Goal: Information Seeking & Learning: Learn about a topic

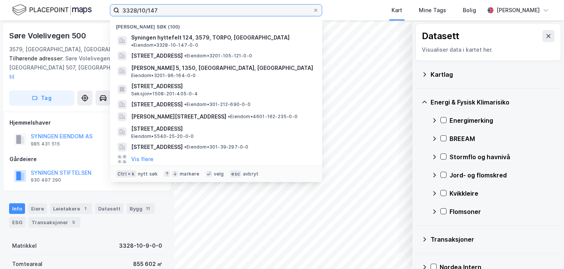
drag, startPoint x: 165, startPoint y: 8, endPoint x: 96, endPoint y: 3, distance: 68.5
click at [96, 3] on div "3328/10/147 Nylige søk (100) Syningen hyttefelt 124, 3579, TORPO, ÅL • Eiendom …" at bounding box center [282, 10] width 564 height 20
paste input "440-15/76/0/2"
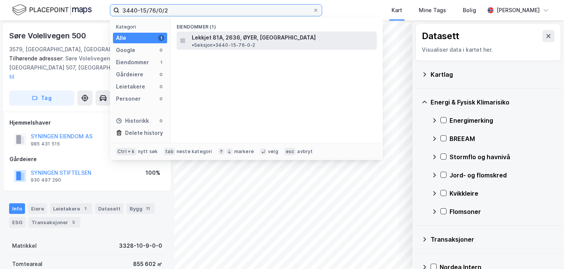
type input "3440-15/76/0/2"
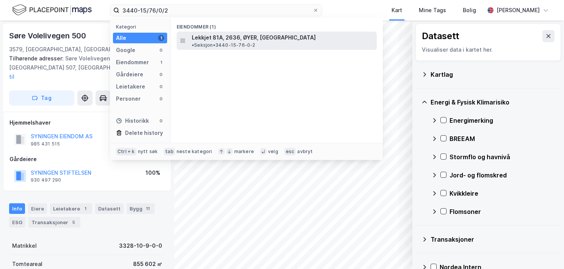
click at [267, 36] on span "Lekkjet 81A, 2636, ØYER, [GEOGRAPHIC_DATA]" at bounding box center [254, 37] width 124 height 9
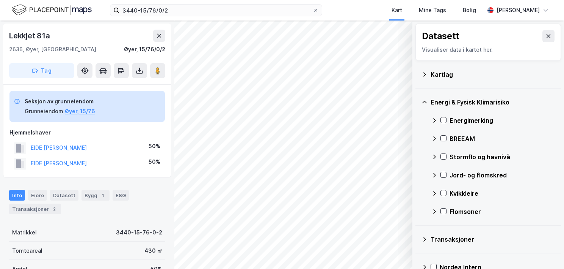
click at [423, 73] on icon at bounding box center [425, 74] width 6 height 6
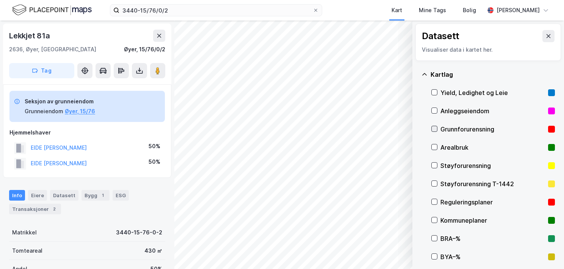
click at [435, 127] on icon at bounding box center [434, 128] width 5 height 5
click at [424, 71] on icon at bounding box center [425, 74] width 6 height 6
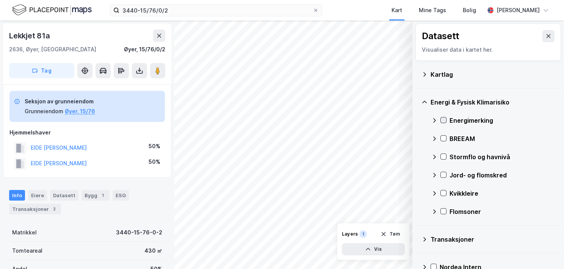
click at [444, 121] on icon at bounding box center [443, 119] width 5 height 5
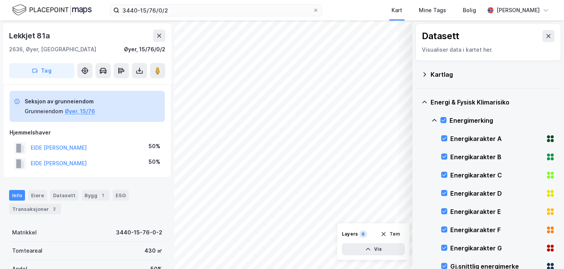
click at [431, 118] on div "Energi & Fysisk Klimarisiko Energimerking Energikarakter A Energikarakter B Ene…" at bounding box center [489, 229] width 146 height 283
click at [434, 117] on icon at bounding box center [435, 120] width 6 height 6
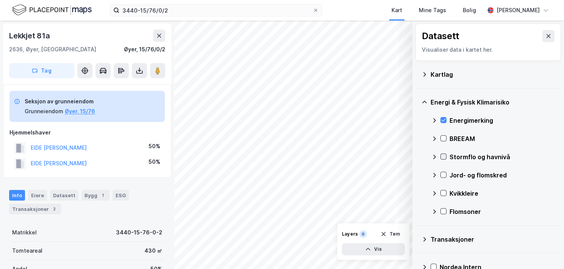
click at [445, 155] on icon at bounding box center [443, 156] width 5 height 5
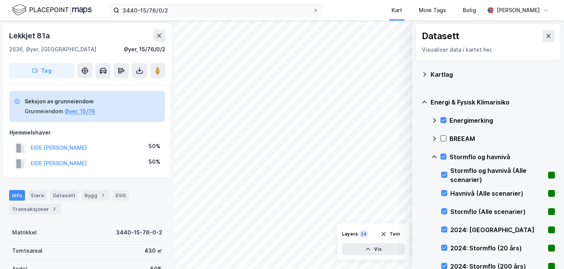
click at [436, 155] on icon at bounding box center [435, 157] width 6 height 6
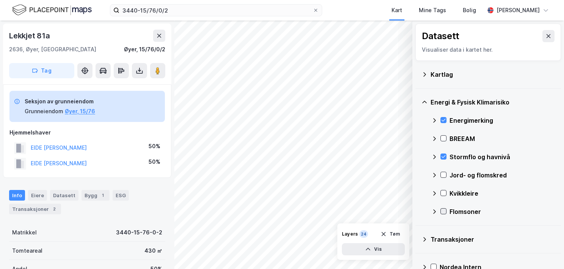
click at [444, 210] on icon at bounding box center [443, 210] width 5 height 5
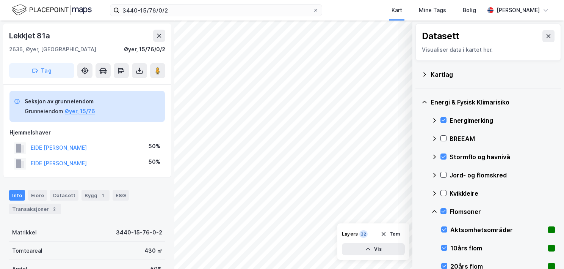
click at [434, 209] on icon at bounding box center [435, 211] width 6 height 6
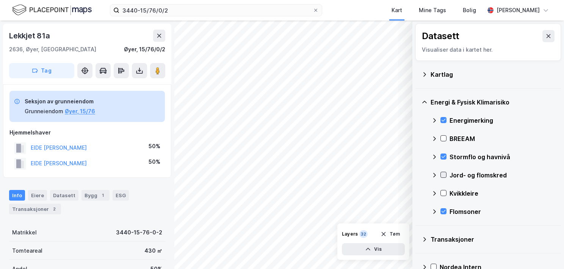
click at [444, 173] on icon at bounding box center [443, 174] width 5 height 5
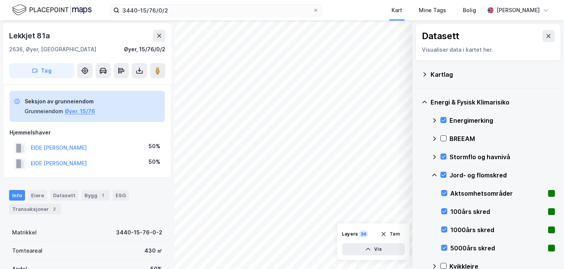
click at [435, 172] on icon at bounding box center [435, 175] width 6 height 6
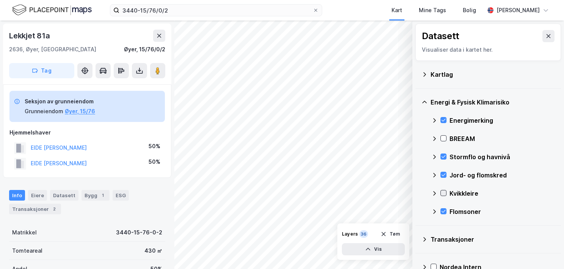
click at [444, 193] on icon at bounding box center [444, 193] width 4 height 3
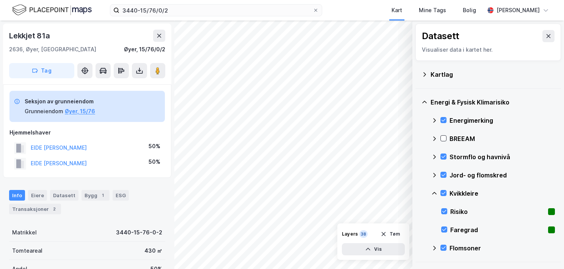
click at [435, 191] on icon at bounding box center [435, 193] width 6 height 6
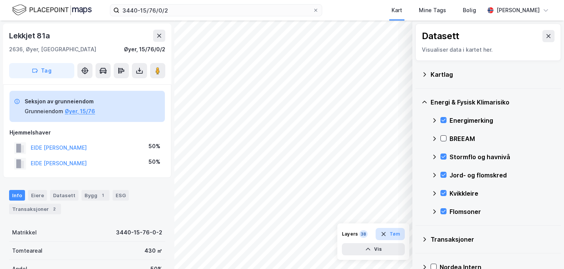
click at [395, 229] on button "Tøm" at bounding box center [390, 234] width 29 height 12
